Goal: Task Accomplishment & Management: Manage account settings

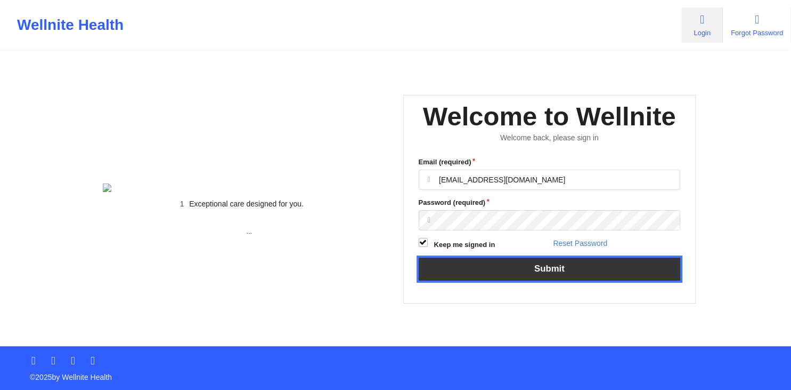
click at [552, 280] on button "Submit" at bounding box center [550, 268] width 262 height 23
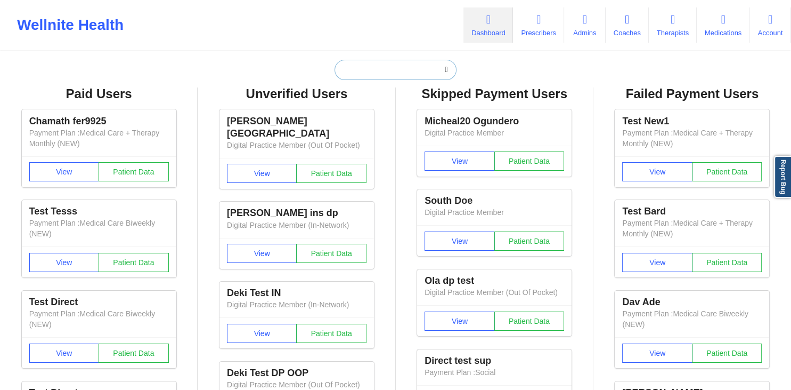
click at [385, 74] on input "text" at bounding box center [395, 70] width 121 height 20
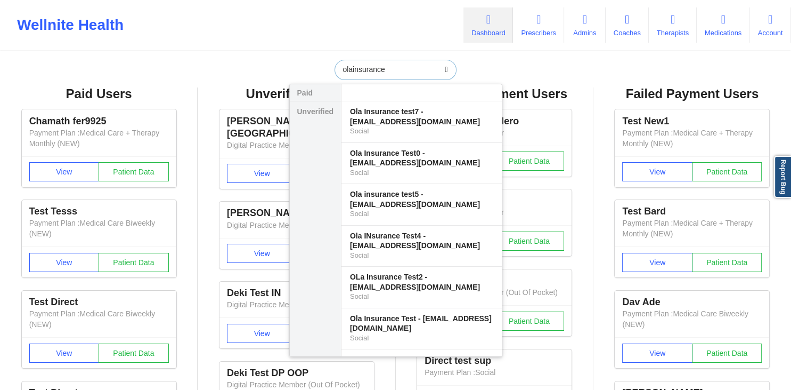
type input "olainsurance"
click at [383, 69] on input "olainsurance" at bounding box center [395, 70] width 121 height 20
click at [391, 116] on div "Ola Insurance test7 - [EMAIL_ADDRESS][DOMAIN_NAME]" at bounding box center [421, 117] width 143 height 20
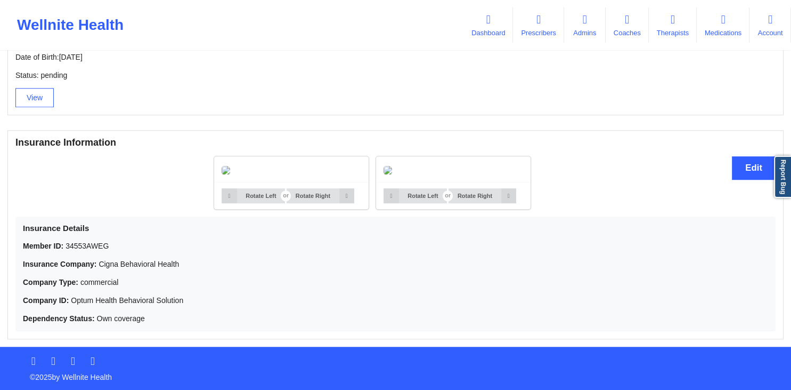
scroll to position [846, 0]
click at [739, 156] on button "Edit" at bounding box center [754, 167] width 44 height 23
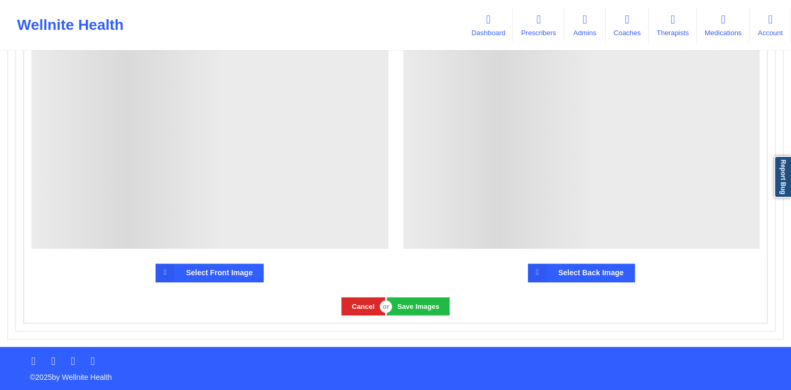
scroll to position [645, 0]
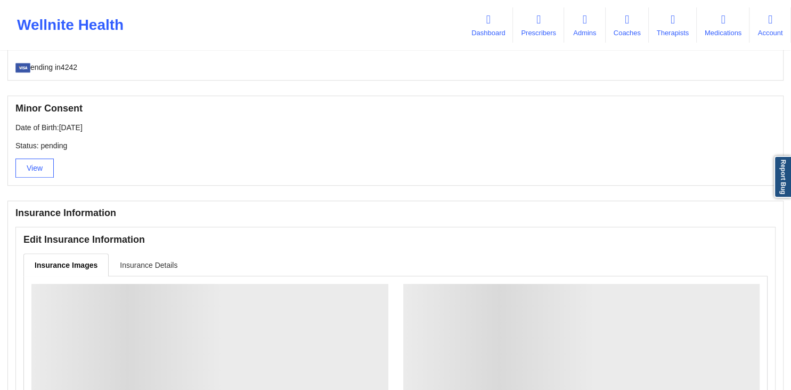
drag, startPoint x: 136, startPoint y: 261, endPoint x: 163, endPoint y: 257, distance: 27.0
click at [137, 261] on link "Insurance Details" at bounding box center [149, 264] width 80 height 22
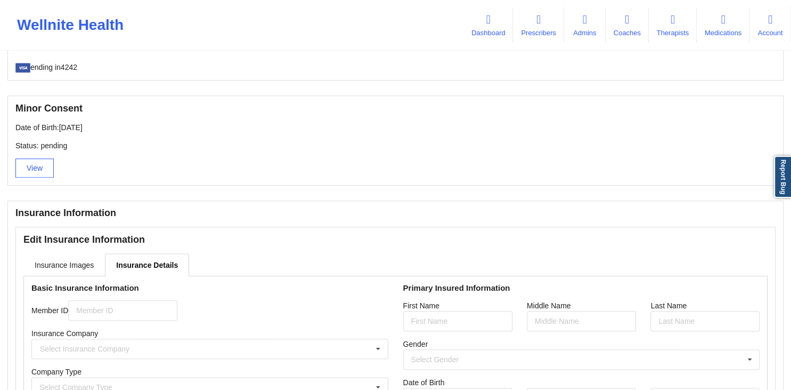
type input "34553AWEG"
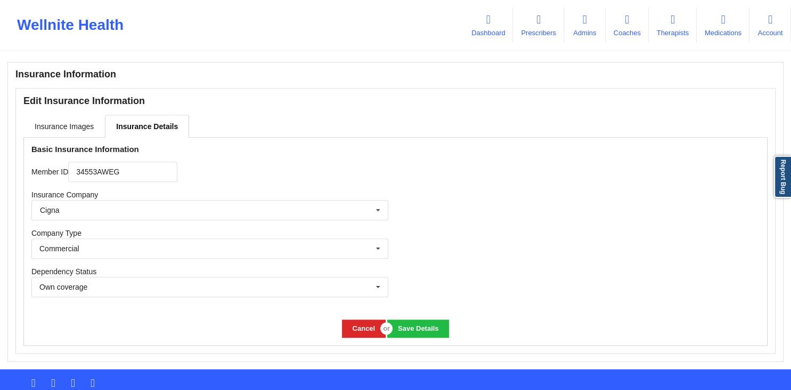
scroll to position [807, 0]
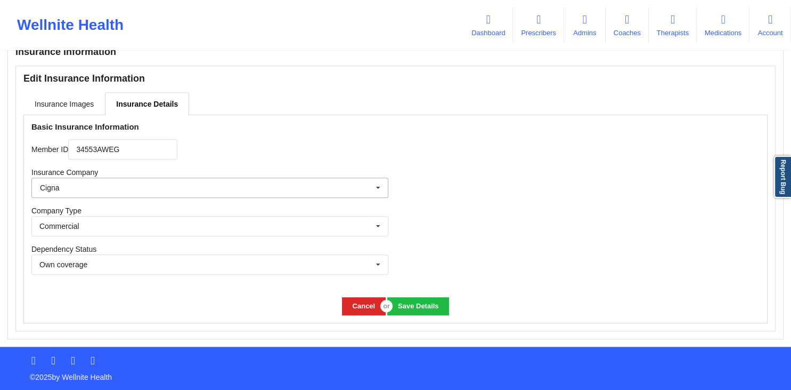
click at [382, 188] on icon at bounding box center [378, 188] width 16 height 20
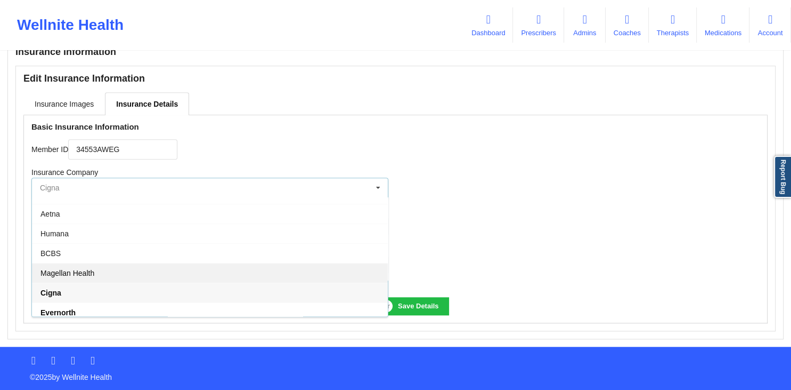
scroll to position [57, 0]
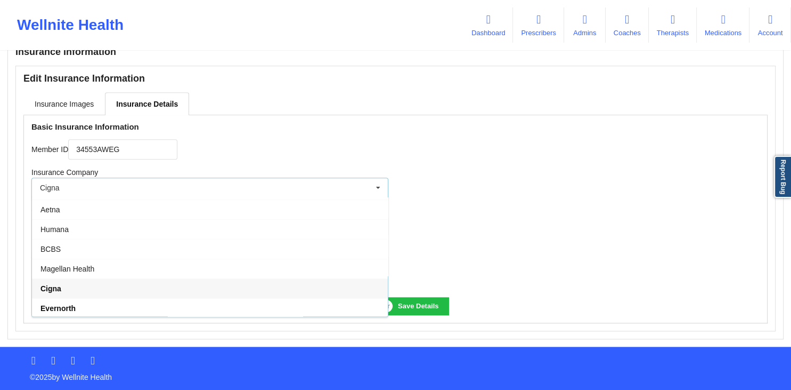
click at [94, 287] on div "Cigna" at bounding box center [210, 288] width 356 height 20
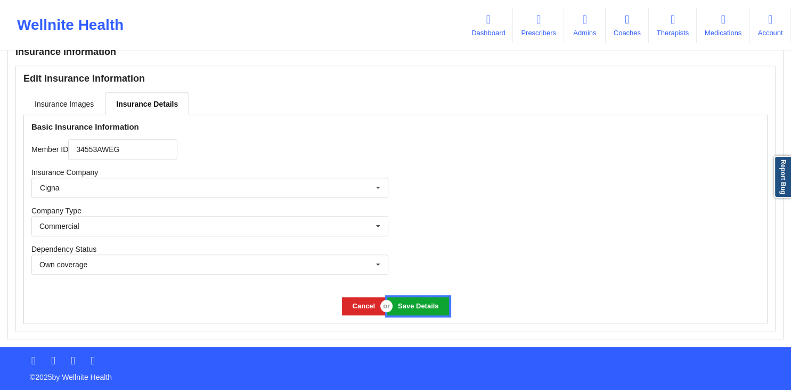
click at [410, 304] on button "Save Details" at bounding box center [417, 306] width 61 height 18
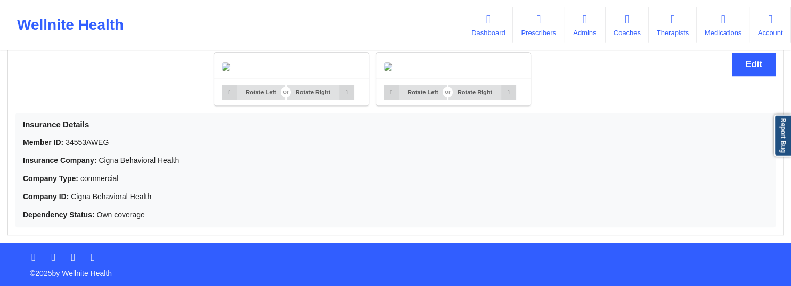
scroll to position [950, 0]
